Goal: Information Seeking & Learning: Learn about a topic

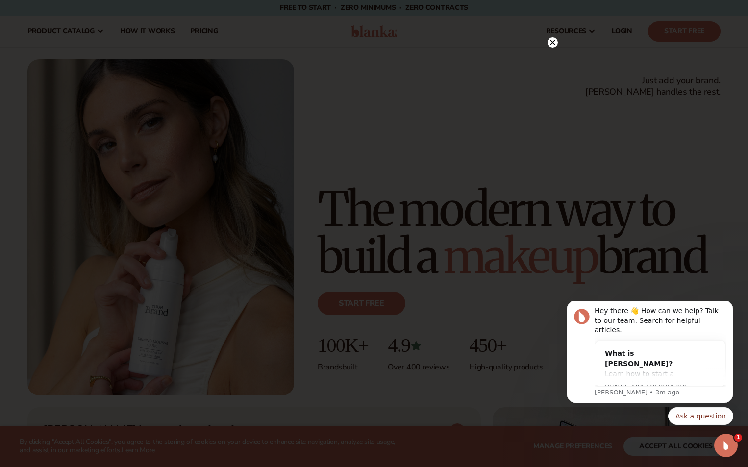
click at [96, 48] on icon at bounding box center [553, 42] width 10 height 10
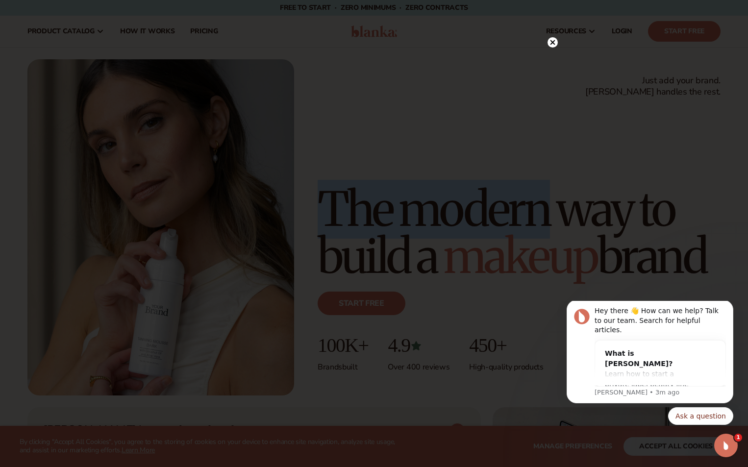
click at [96, 48] on div "Just add your brand. Blanka handles the rest. beauty,skin care,wellness,makeup …" at bounding box center [374, 228] width 748 height 360
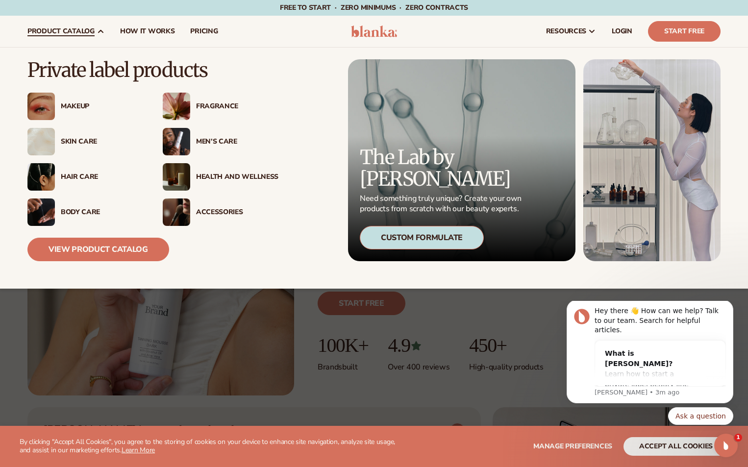
click at [74, 31] on span "product catalog" at bounding box center [60, 31] width 67 height 8
click at [57, 115] on div "Makeup" at bounding box center [85, 106] width 116 height 27
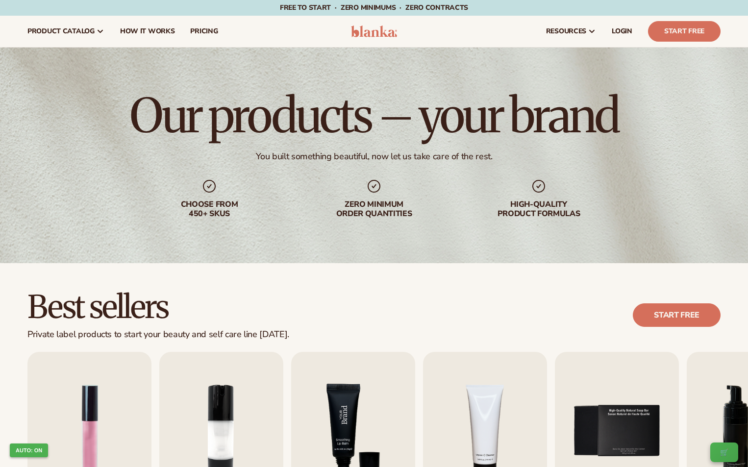
scroll to position [294, 0]
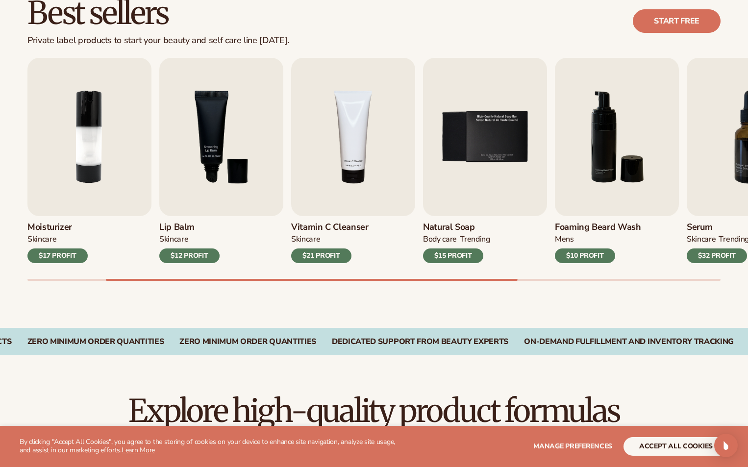
click at [326, 256] on div "$21 PROFIT" at bounding box center [321, 256] width 60 height 15
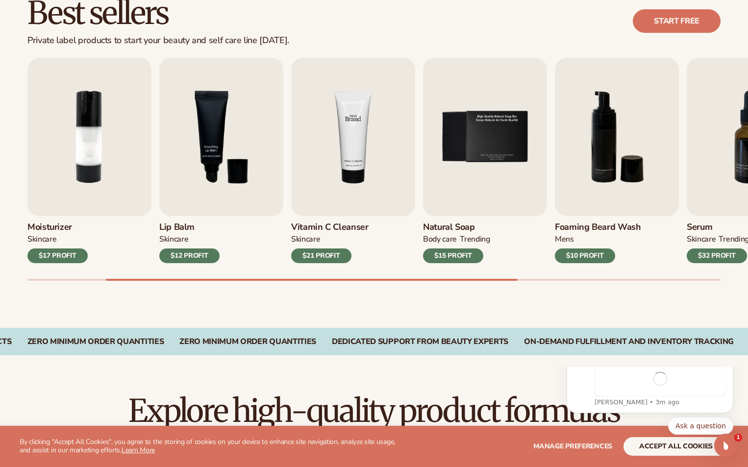
scroll to position [0, 0]
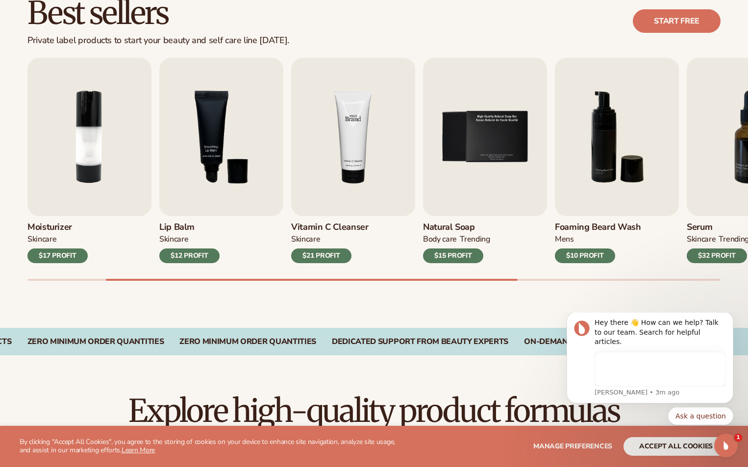
click at [319, 145] on img "4 / 9" at bounding box center [353, 137] width 124 height 158
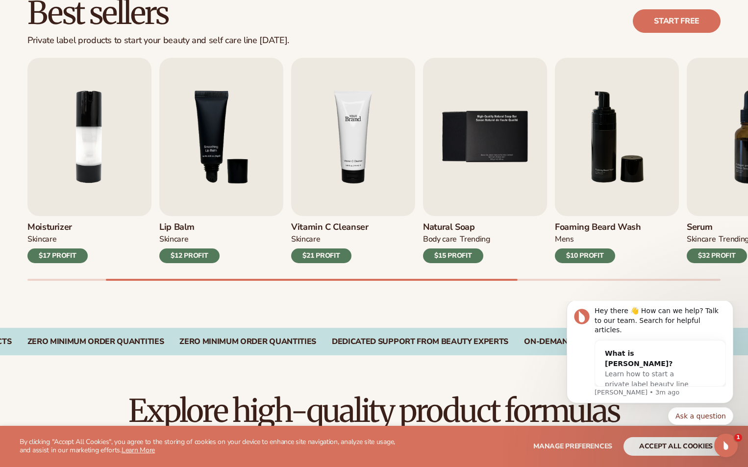
click at [364, 144] on img "4 / 9" at bounding box center [353, 137] width 124 height 158
click at [325, 269] on div "Lip Gloss MAKEUP $16 PROFIT Moisturizer SKINCARE $17 PROFIT SKINCARE mens" at bounding box center [387, 169] width 721 height 223
click at [325, 260] on div "$21 PROFIT" at bounding box center [321, 256] width 60 height 15
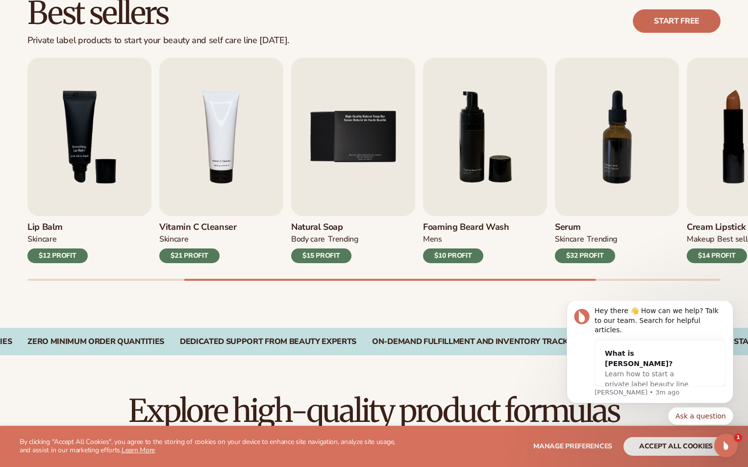
click at [690, 24] on link "Start free" at bounding box center [677, 21] width 88 height 24
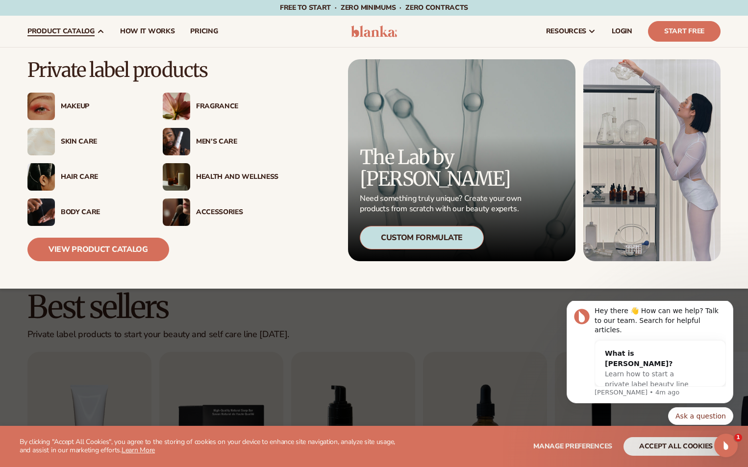
click at [53, 107] on img at bounding box center [40, 106] width 27 height 27
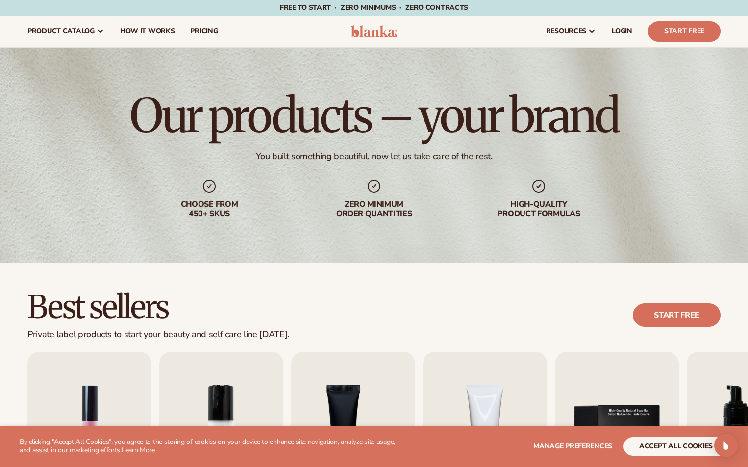
scroll to position [196, 0]
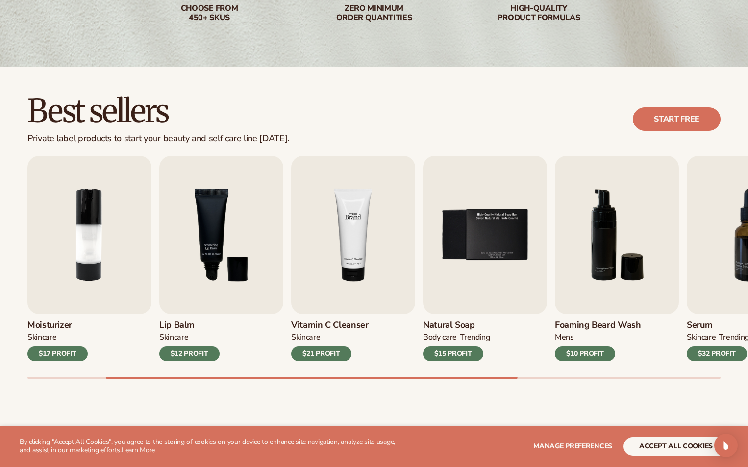
click at [310, 229] on img "4 / 9" at bounding box center [353, 235] width 124 height 158
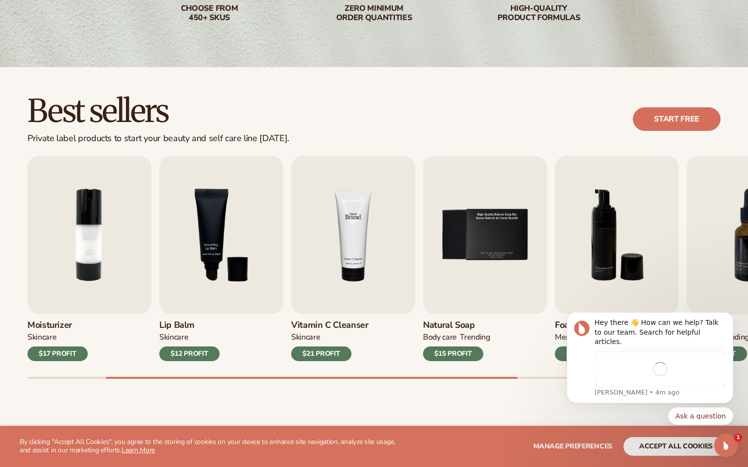
scroll to position [0, 0]
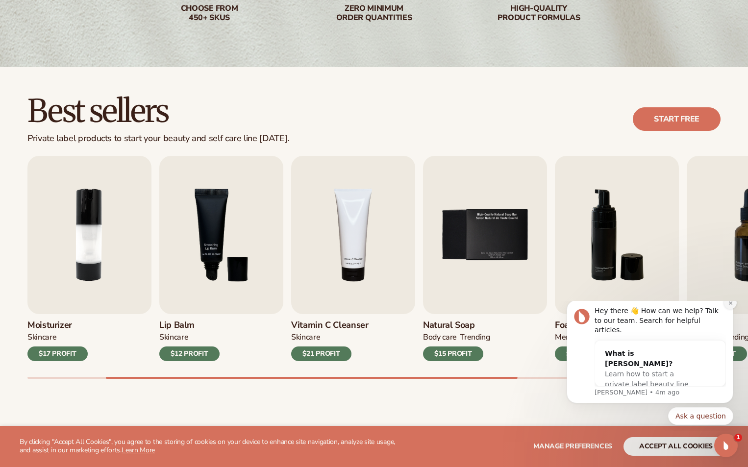
click at [729, 306] on icon "Dismiss notification" at bounding box center [730, 303] width 5 height 5
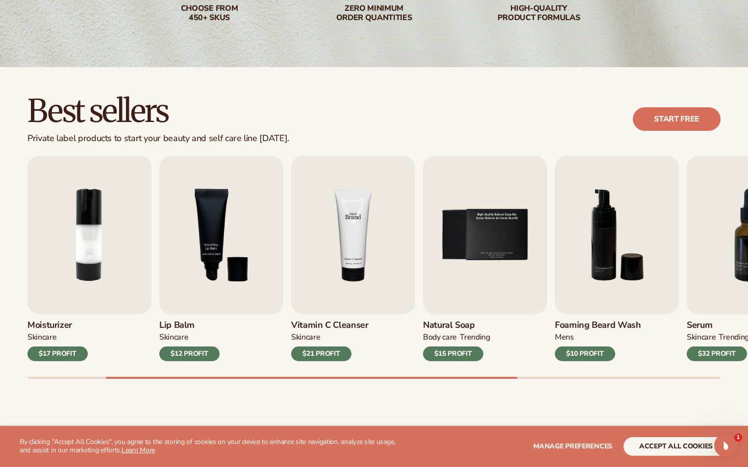
click at [347, 254] on img "4 / 9" at bounding box center [353, 235] width 124 height 158
click at [463, 358] on div "$15 PROFIT" at bounding box center [453, 354] width 60 height 15
click at [500, 254] on img "5 / 9" at bounding box center [485, 235] width 124 height 158
click at [501, 254] on img "5 / 9" at bounding box center [485, 235] width 124 height 158
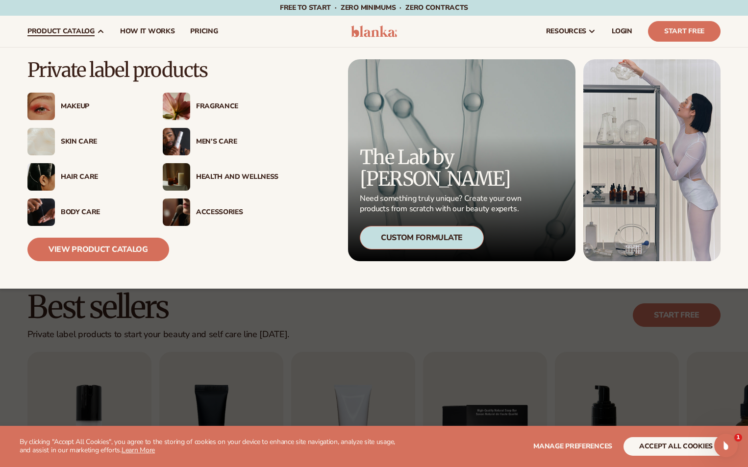
click at [204, 179] on div "Health And Wellness" at bounding box center [237, 177] width 82 height 8
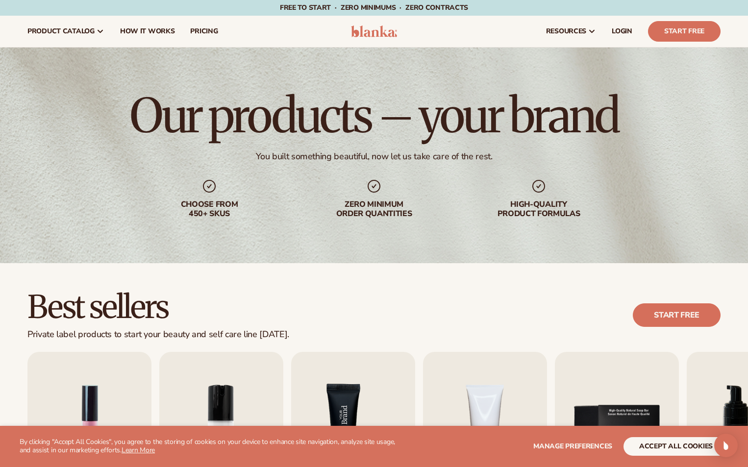
scroll to position [196, 0]
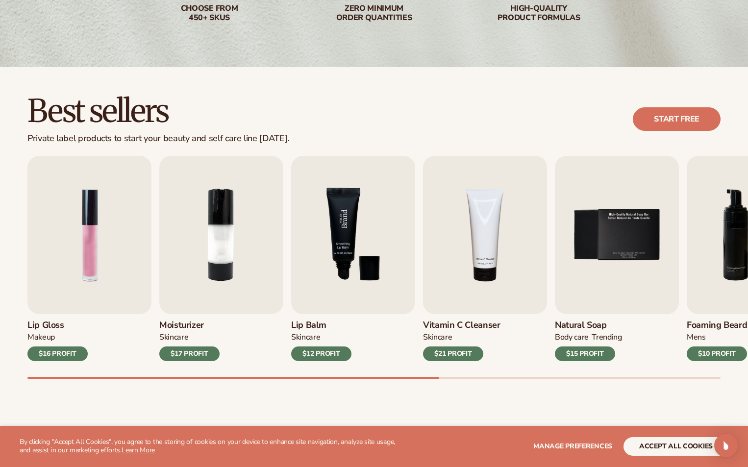
click at [414, 206] on img "3 / 9" at bounding box center [353, 235] width 124 height 158
click at [380, 204] on img "3 / 9" at bounding box center [353, 235] width 124 height 158
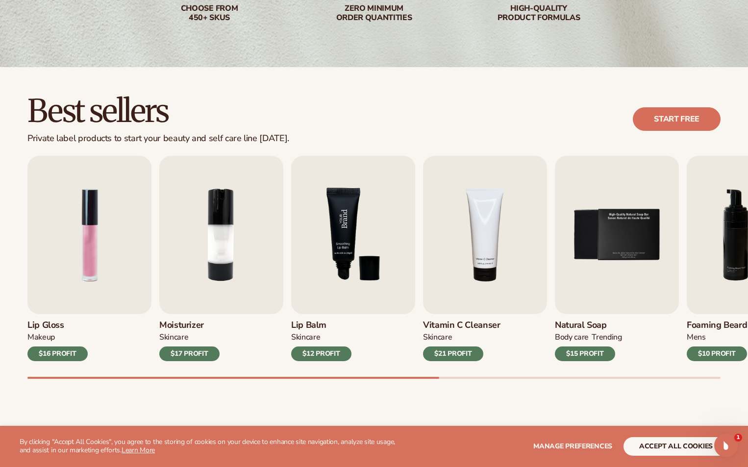
click at [380, 204] on img "3 / 9" at bounding box center [353, 235] width 124 height 158
